Goal: Complete application form

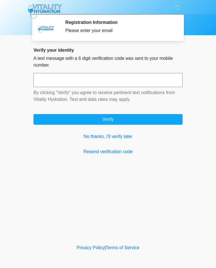
click at [78, 80] on input "text" at bounding box center [107, 80] width 149 height 14
type input "******"
click at [145, 119] on button "Verify" at bounding box center [107, 119] width 149 height 11
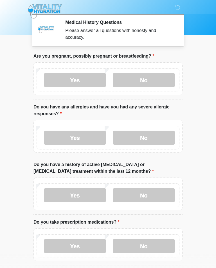
click at [149, 76] on label "No" at bounding box center [144, 80] width 62 height 14
click at [152, 138] on label "No" at bounding box center [144, 138] width 62 height 14
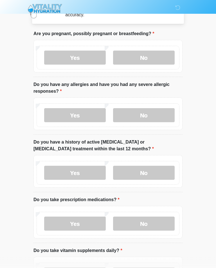
scroll to position [23, 0]
click at [152, 173] on label "No" at bounding box center [144, 173] width 62 height 14
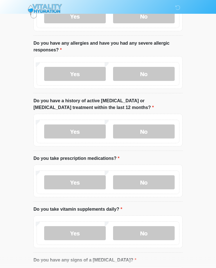
click at [82, 182] on label "Yes" at bounding box center [75, 183] width 62 height 14
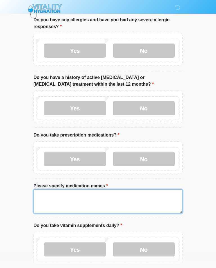
click at [89, 196] on textarea "Please specify medication names" at bounding box center [107, 202] width 149 height 24
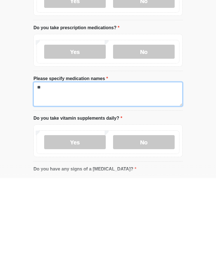
type textarea "*"
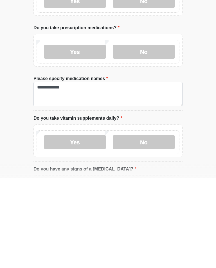
scroll to position [195, 0]
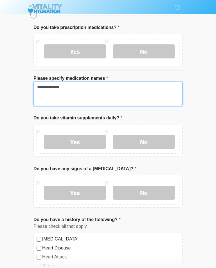
type textarea "**********"
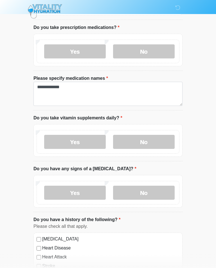
click at [134, 142] on label "No" at bounding box center [144, 142] width 62 height 14
click at [144, 189] on label "No" at bounding box center [144, 193] width 62 height 14
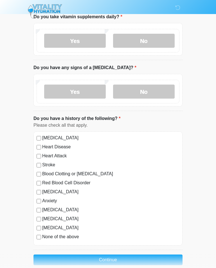
scroll to position [297, 0]
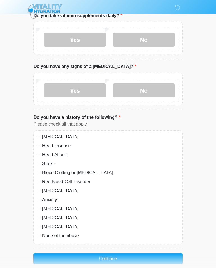
click at [135, 257] on button "Continue" at bounding box center [107, 259] width 149 height 11
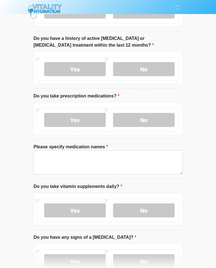
scroll to position [0, 0]
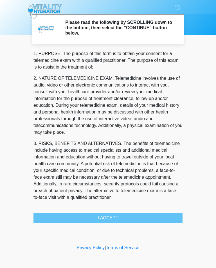
click at [131, 218] on div "1. PURPOSE. The purpose of this form is to obtain your consent for a telemedici…" at bounding box center [107, 136] width 149 height 173
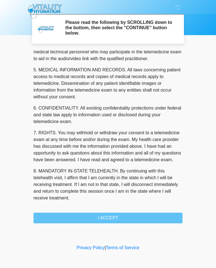
scroll to position [171, 0]
click at [122, 215] on button "I ACCEPT" at bounding box center [107, 218] width 149 height 11
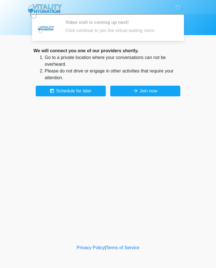
scroll to position [0, 0]
click at [147, 92] on button "Join now" at bounding box center [145, 91] width 70 height 11
